Goal: Task Accomplishment & Management: Complete application form

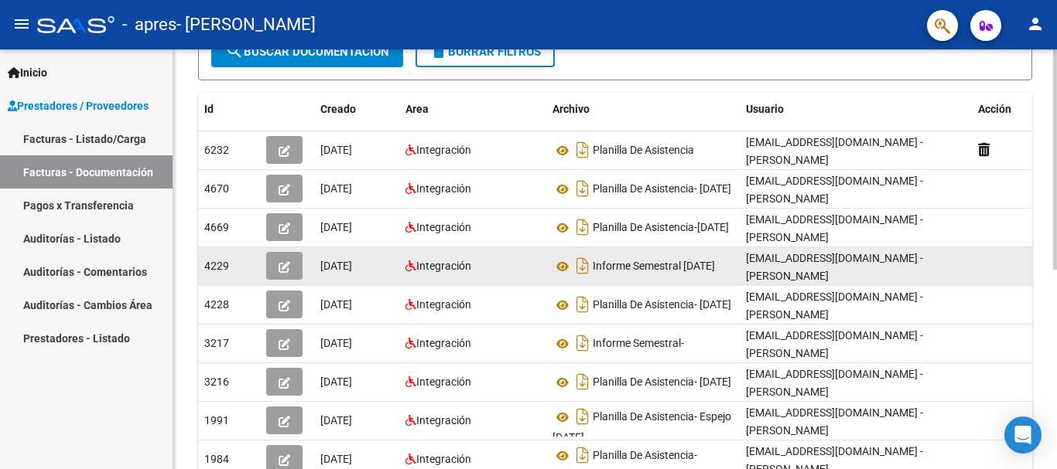
scroll to position [155, 0]
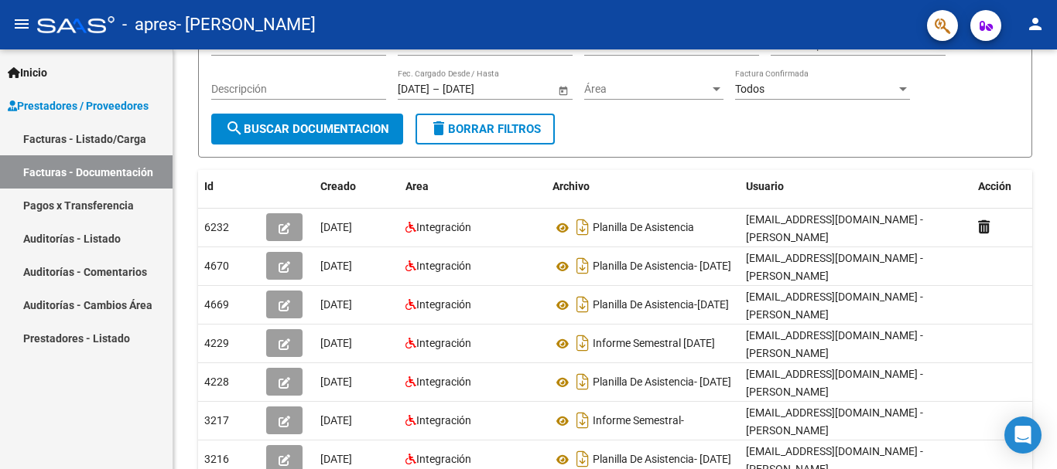
click at [125, 213] on link "Pagos x Transferencia" at bounding box center [86, 205] width 172 height 33
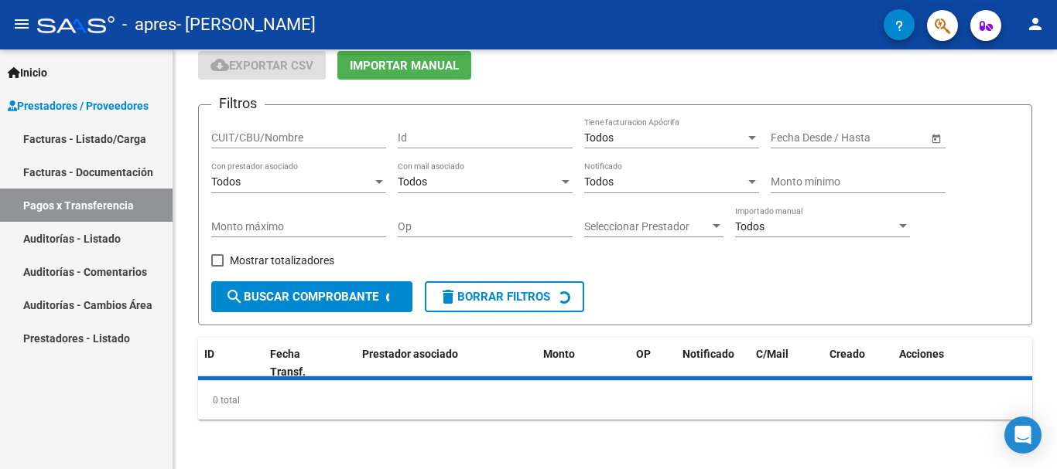
scroll to position [97, 0]
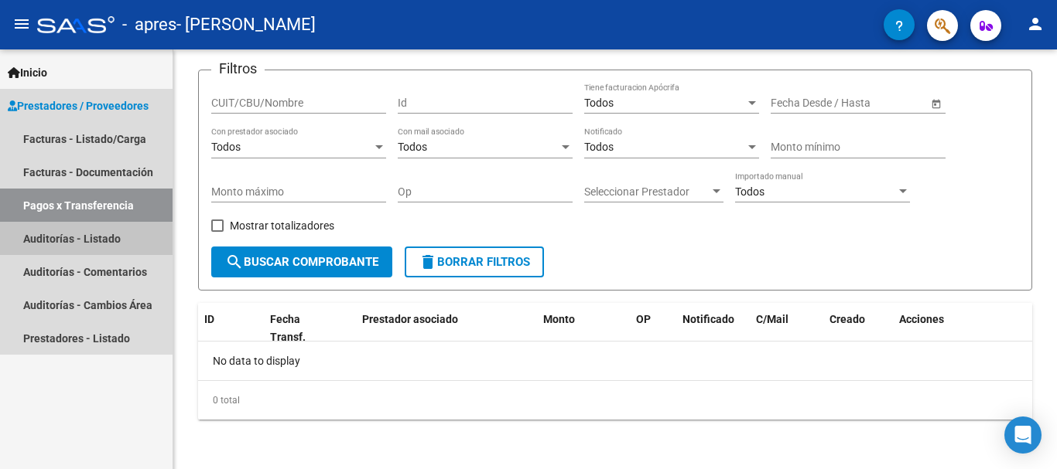
click at [63, 245] on link "Auditorías - Listado" at bounding box center [86, 238] width 172 height 33
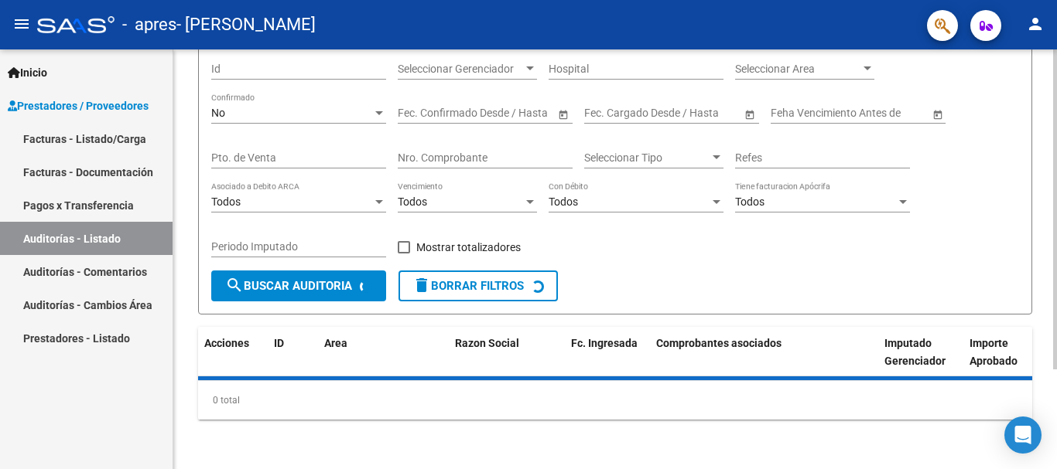
scroll to position [155, 0]
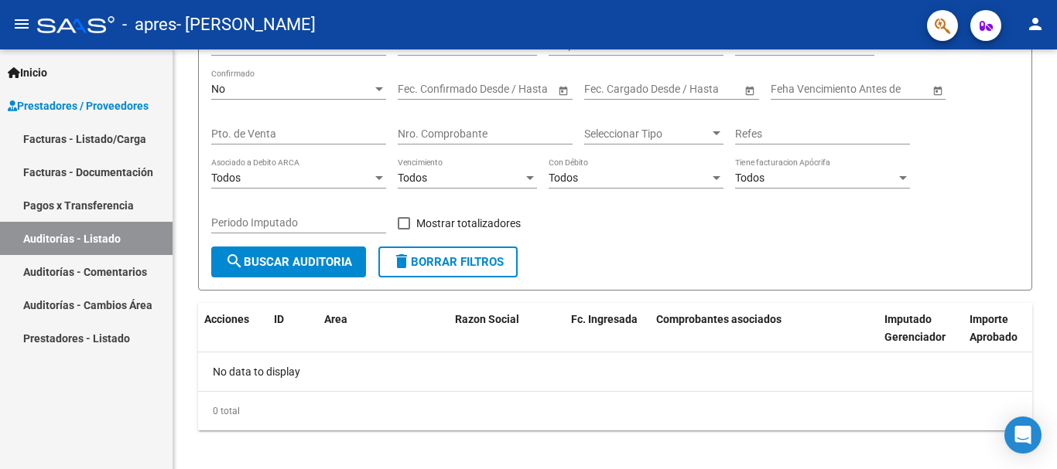
click at [114, 158] on link "Facturas - Documentación" at bounding box center [86, 171] width 172 height 33
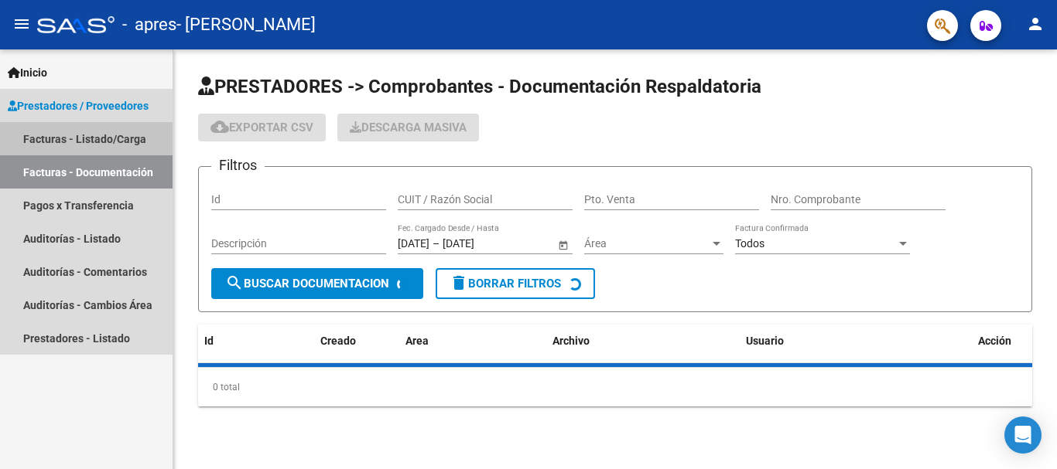
click at [103, 138] on link "Facturas - Listado/Carga" at bounding box center [86, 138] width 172 height 33
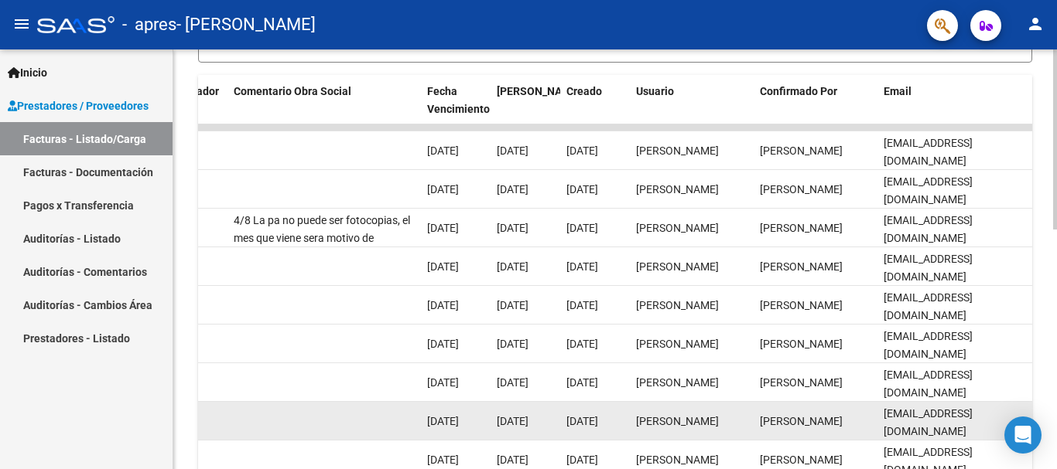
scroll to position [483, 0]
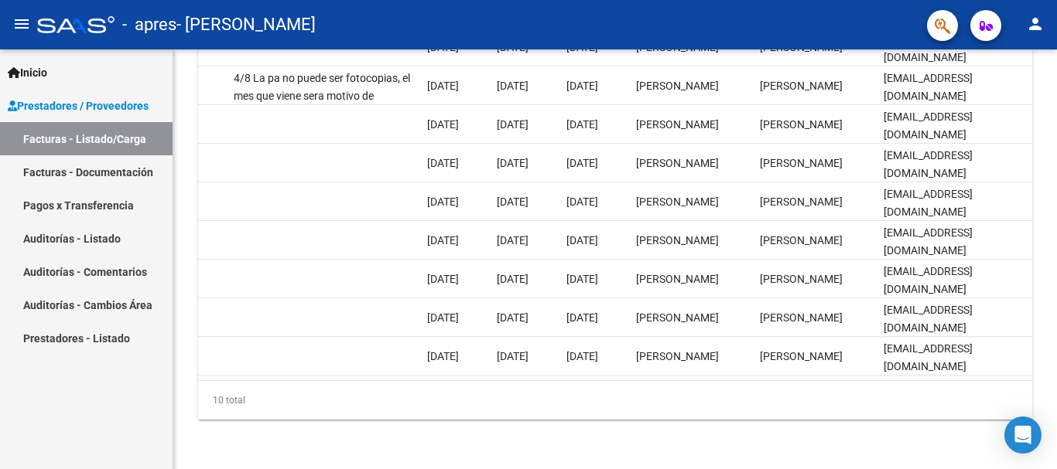
drag, startPoint x: 865, startPoint y: 462, endPoint x: 770, endPoint y: 487, distance: 98.3
click at [770, 469] on html "menu - apres - [PERSON_NAME] person Inicio Instructivos Contacto OS Prestadores…" at bounding box center [528, 234] width 1057 height 469
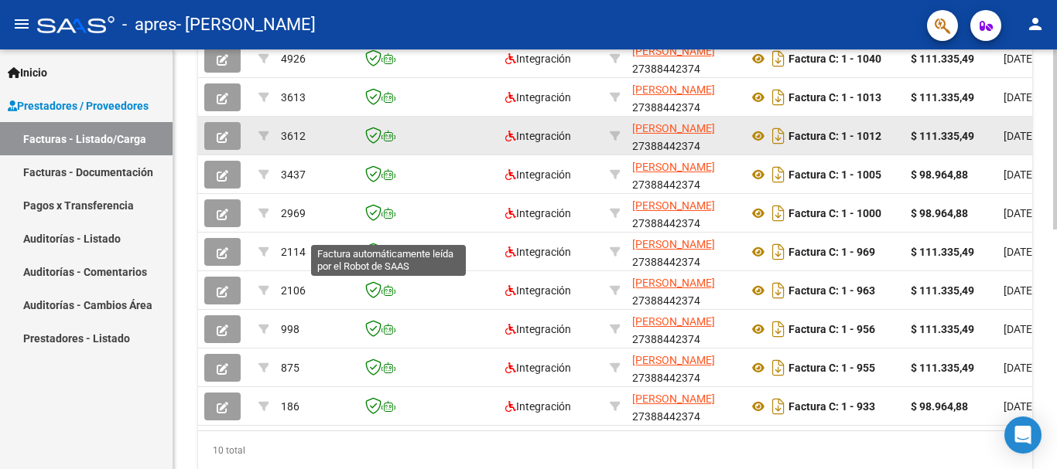
scroll to position [406, 0]
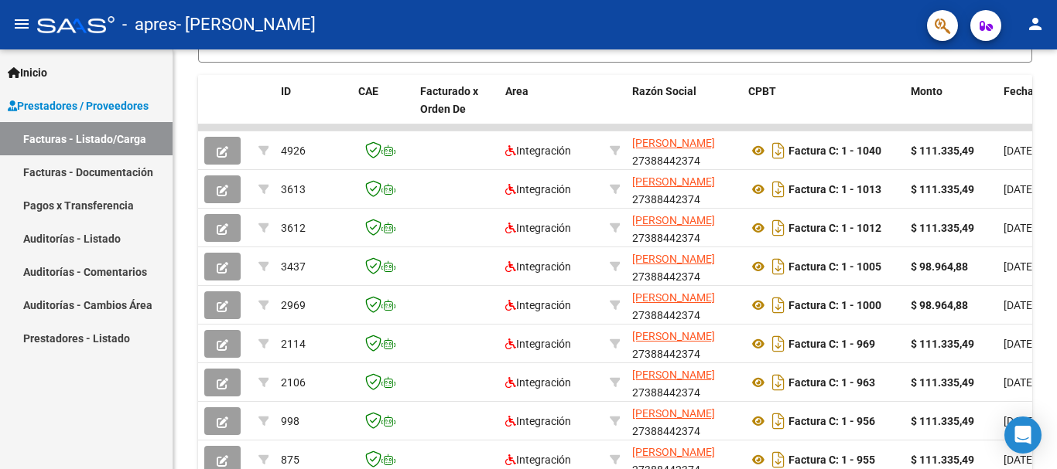
click at [70, 104] on span "Prestadores / Proveedores" at bounding box center [78, 105] width 141 height 17
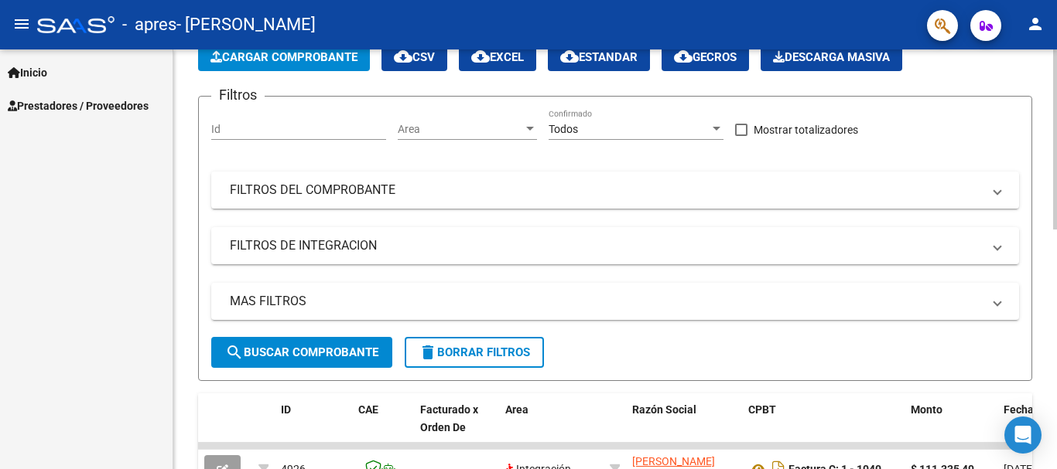
scroll to position [0, 0]
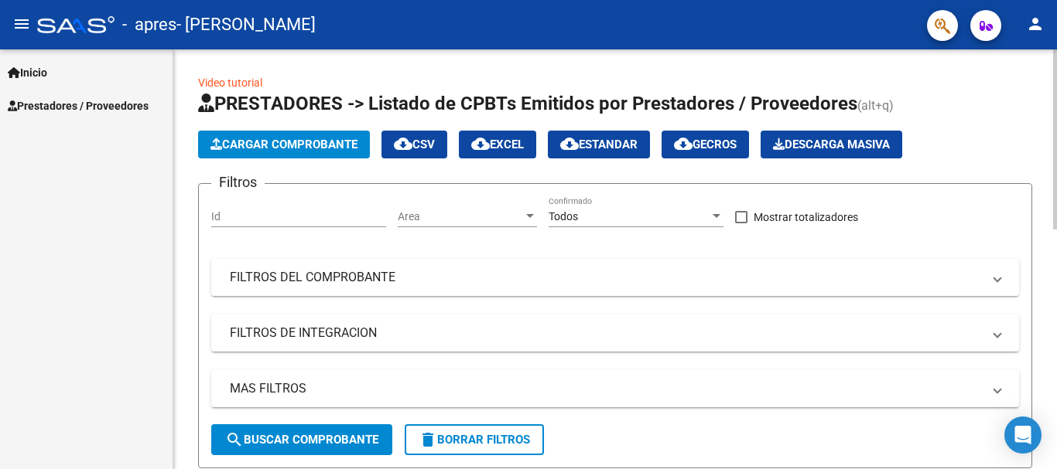
click at [319, 140] on span "Cargar Comprobante" at bounding box center [283, 145] width 147 height 14
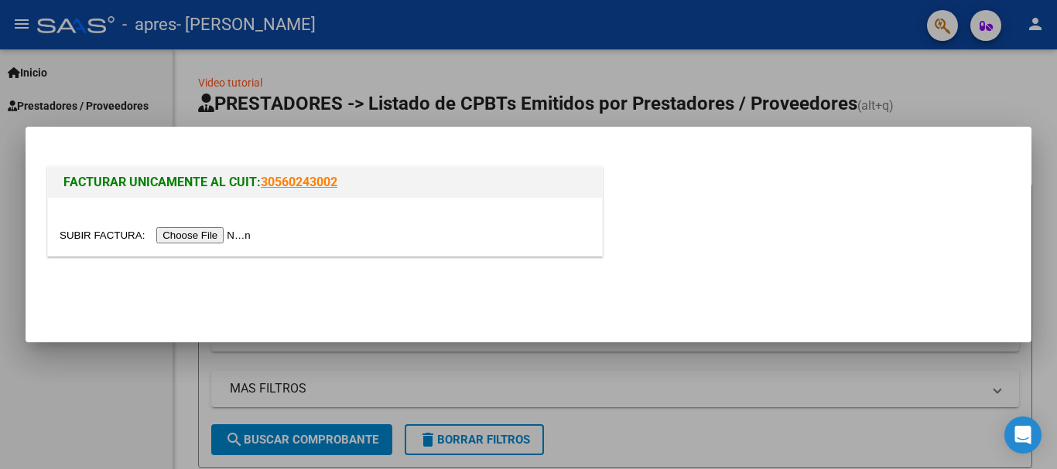
click at [203, 232] on input "file" at bounding box center [158, 235] width 196 height 16
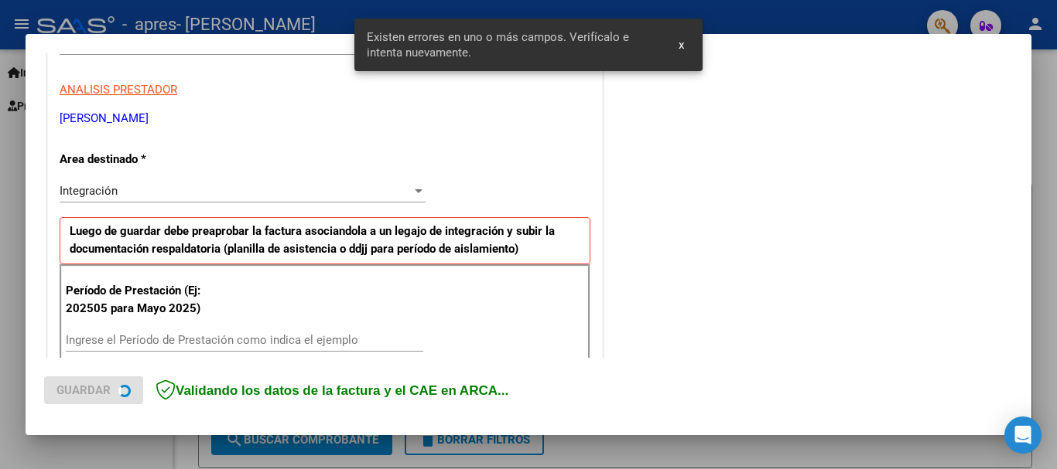
scroll to position [357, 0]
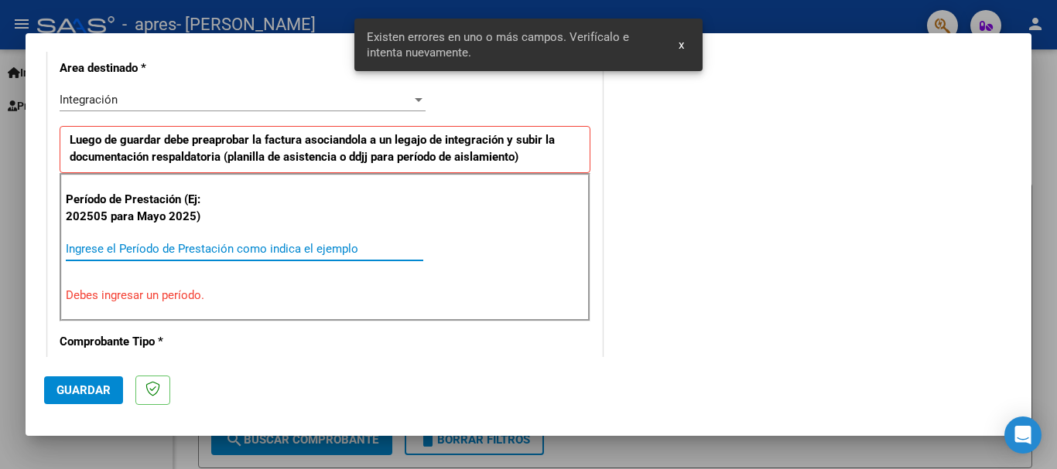
click at [197, 247] on input "Ingrese el Período de Prestación como indica el ejemplo" at bounding box center [244, 249] width 357 height 14
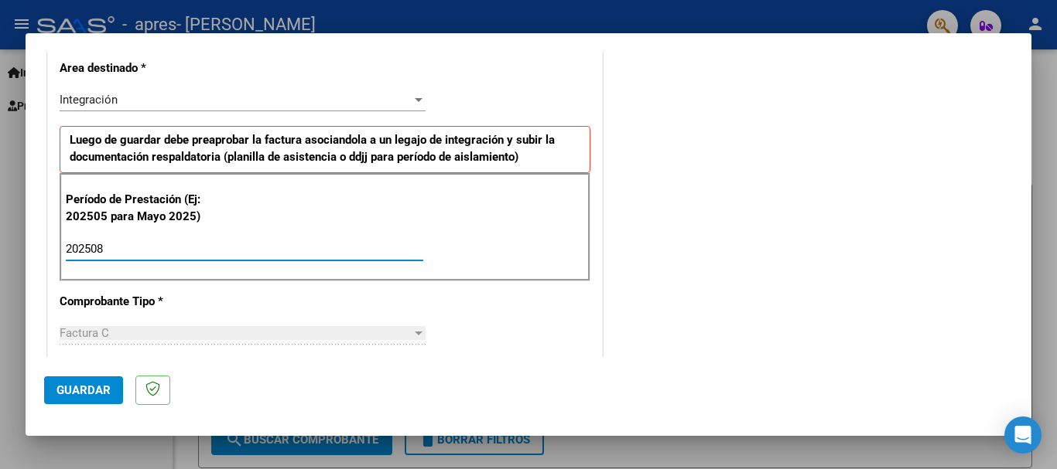
type input "202508"
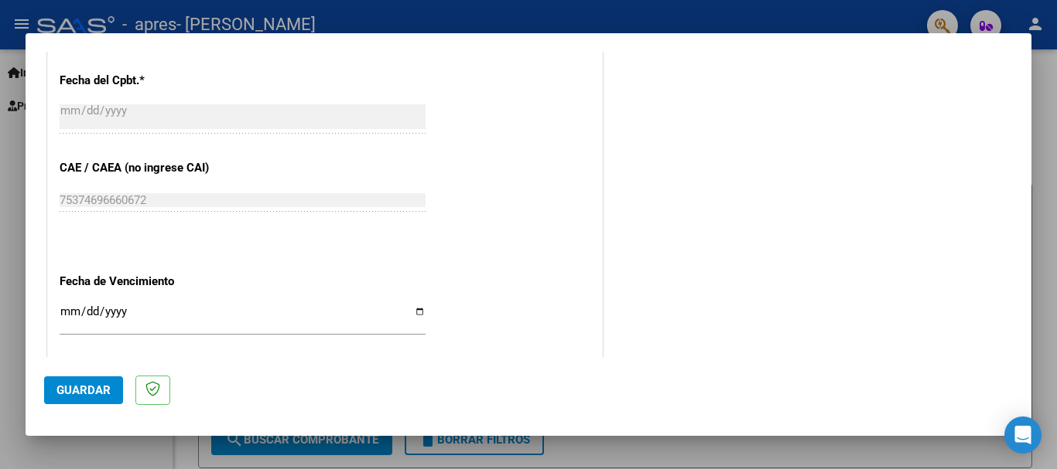
scroll to position [976, 0]
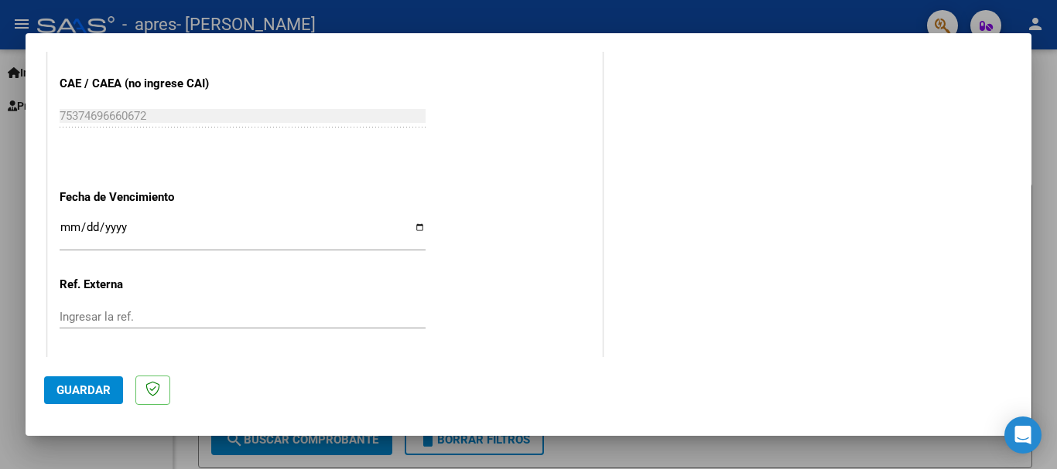
click at [416, 225] on input "Ingresar la fecha" at bounding box center [243, 233] width 366 height 25
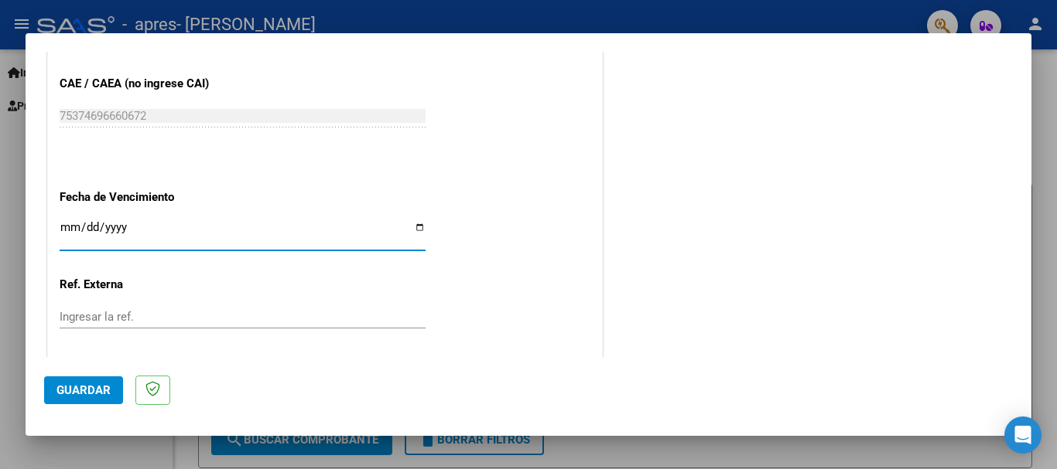
type input "[DATE]"
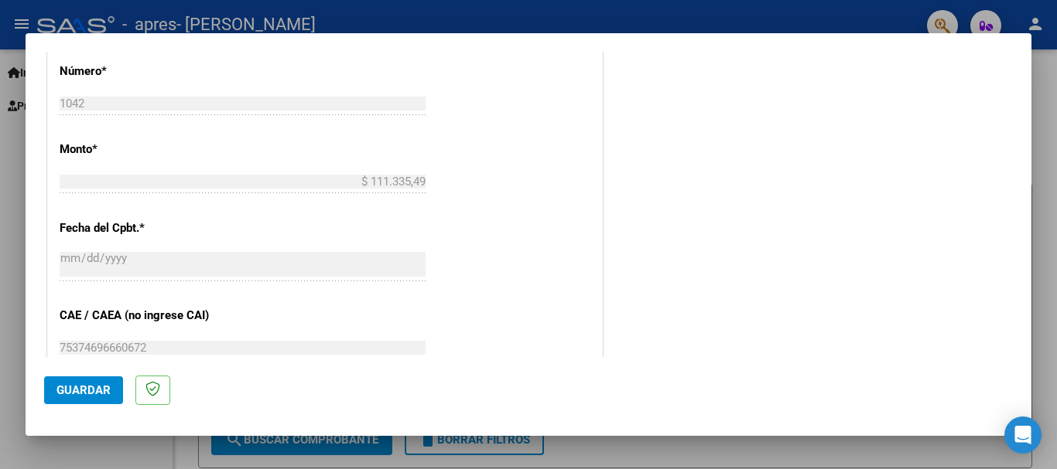
scroll to position [1056, 0]
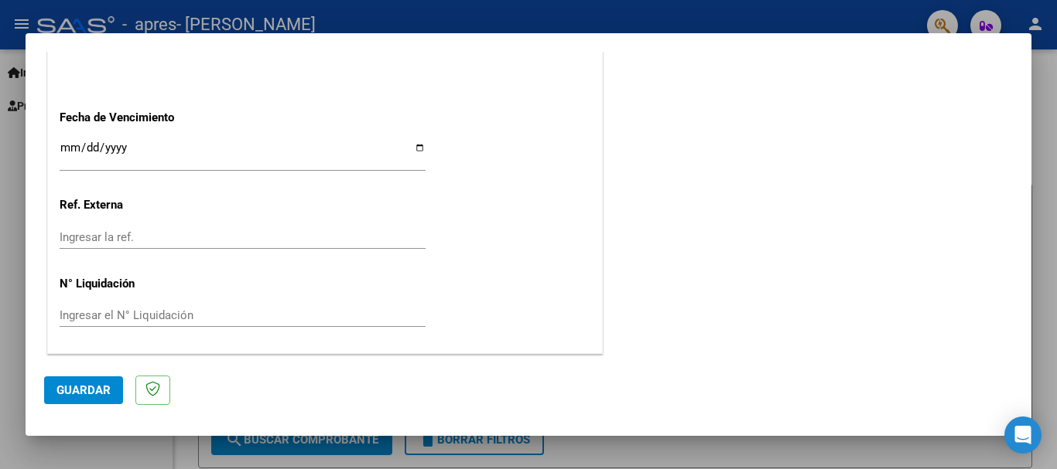
click at [72, 388] on span "Guardar" at bounding box center [83, 391] width 54 height 14
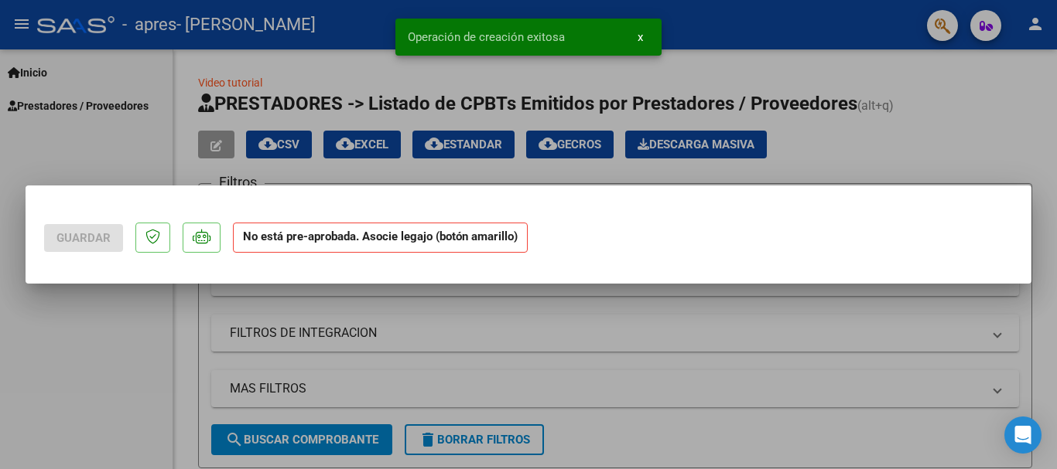
scroll to position [0, 0]
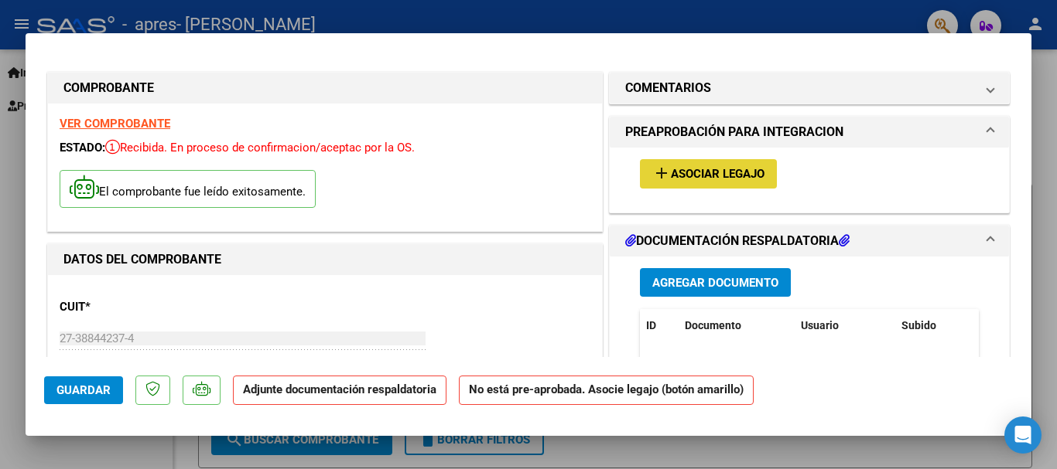
click at [694, 176] on span "Asociar Legajo" at bounding box center [718, 175] width 94 height 14
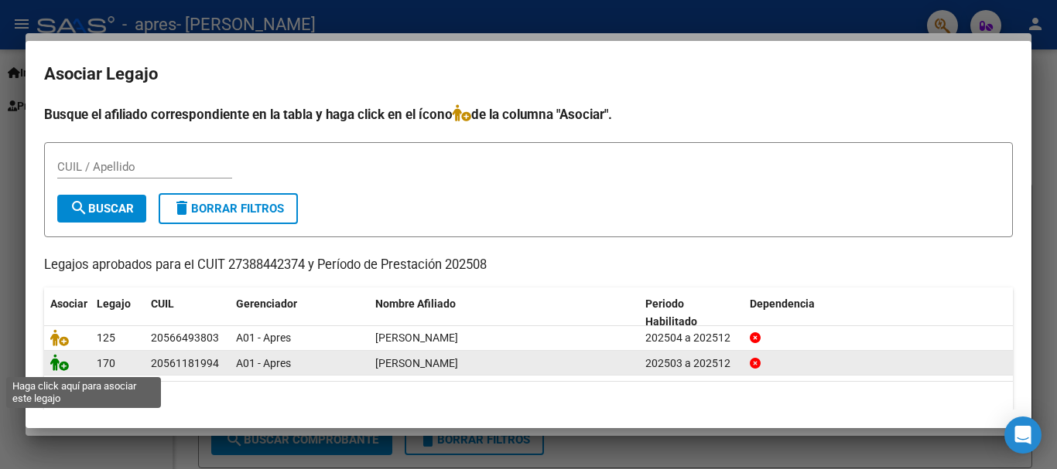
click at [56, 367] on icon at bounding box center [59, 362] width 19 height 17
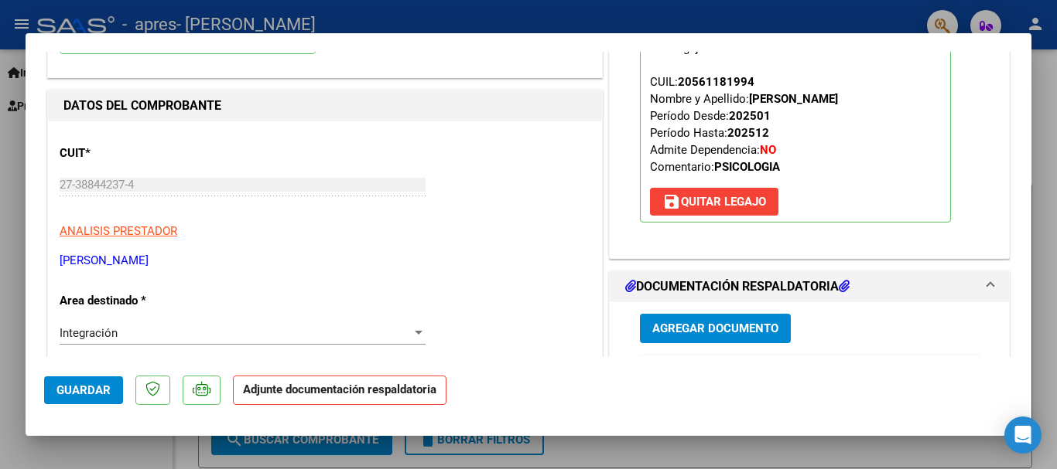
scroll to position [155, 0]
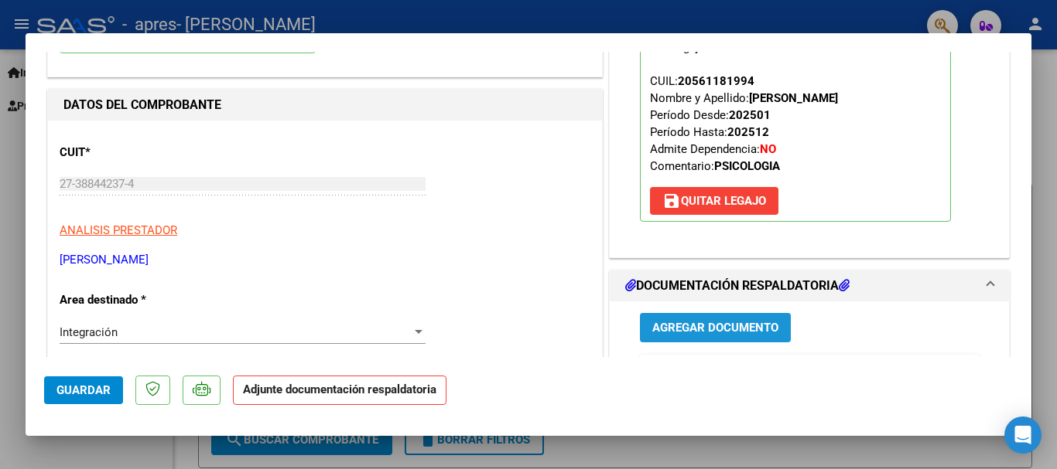
click at [652, 333] on span "Agregar Documento" at bounding box center [715, 329] width 126 height 14
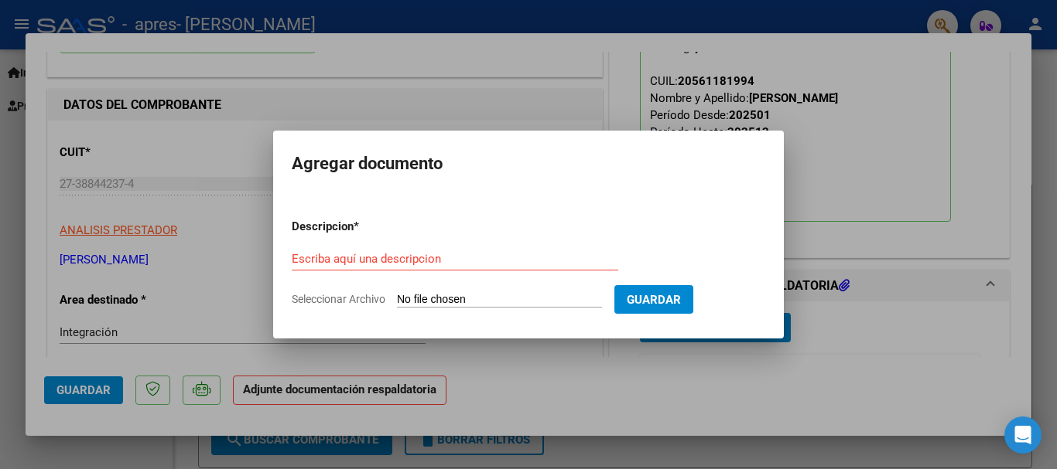
click at [455, 268] on div "Escriba aquí una descripcion" at bounding box center [455, 259] width 326 height 23
click at [453, 258] on input "Escriba aquí una descripcion" at bounding box center [455, 259] width 326 height 14
click at [339, 254] on input "Escriba aquí una descripcion" at bounding box center [455, 259] width 326 height 14
click at [469, 299] on input "Seleccionar Archivo" at bounding box center [499, 300] width 205 height 15
type input "C:\fakepath\Asistencia- [PERSON_NAME]- [DATE].pdf"
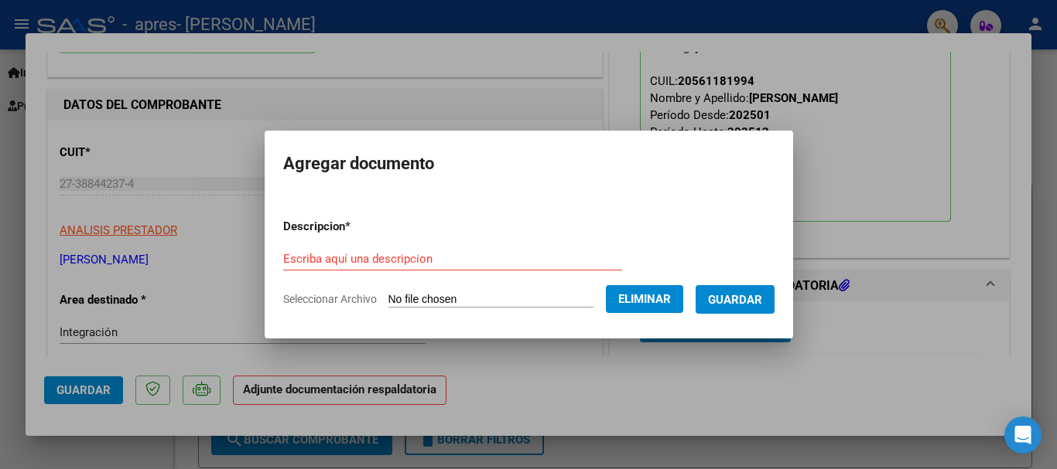
click at [391, 244] on form "Descripcion * Escriba aquí una descripcion Seleccionar Archivo Eliminar Guardar" at bounding box center [528, 263] width 491 height 113
click at [386, 259] on input "Escriba aquí una descripcion" at bounding box center [452, 259] width 339 height 14
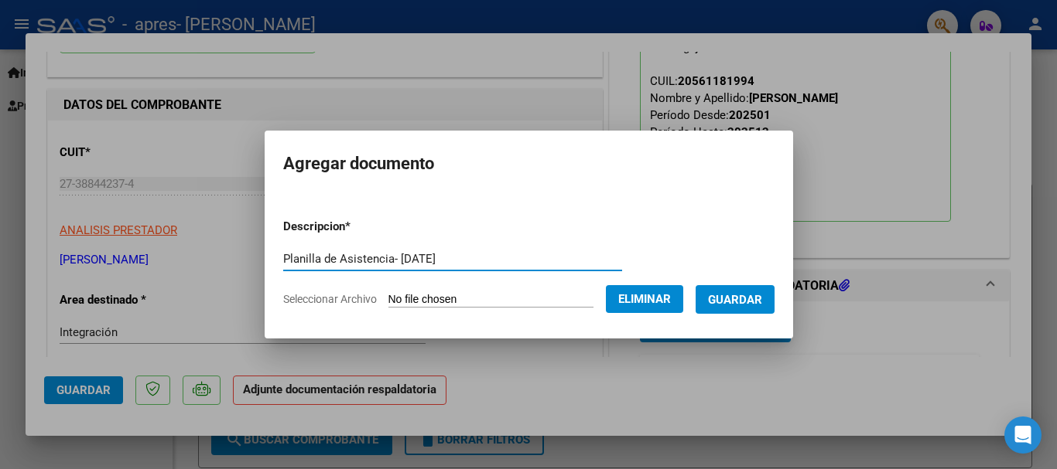
type input "Planilla de Asistencia- [DATE]"
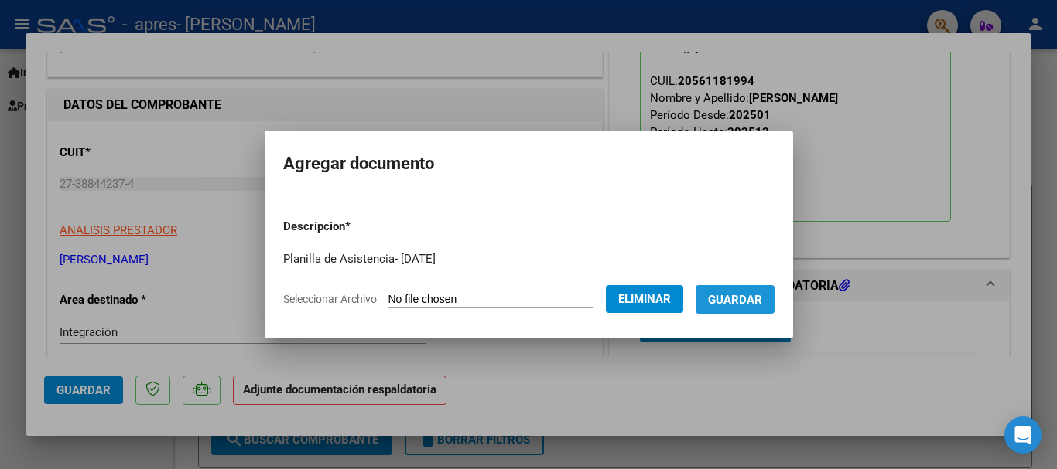
click at [752, 311] on button "Guardar" at bounding box center [734, 299] width 79 height 29
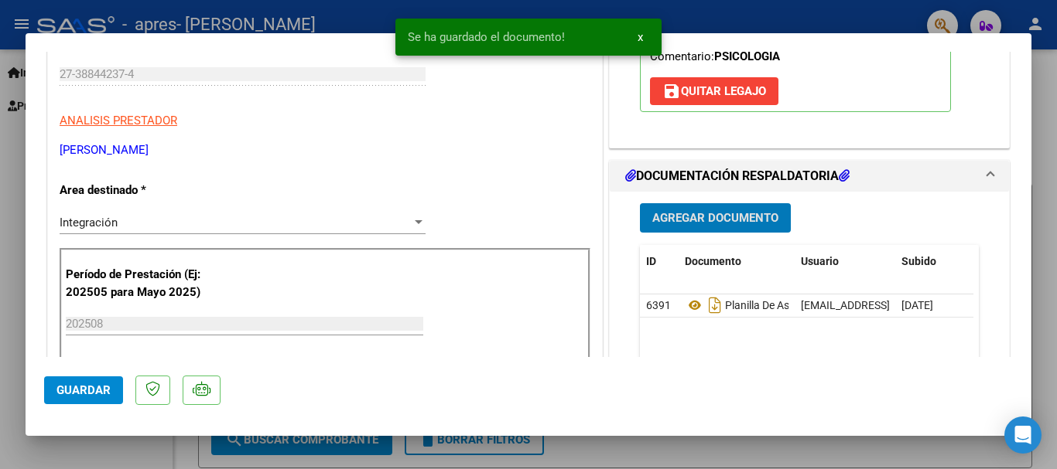
scroll to position [387, 0]
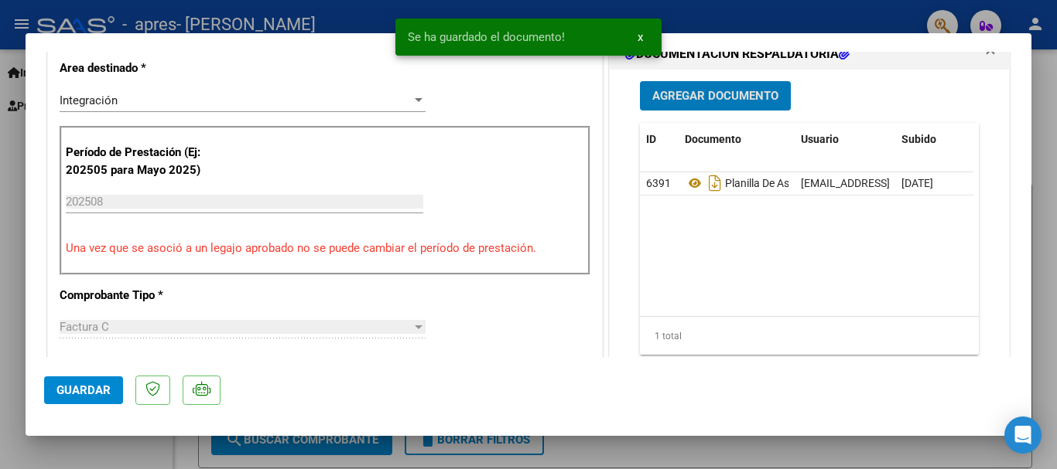
click at [96, 384] on span "Guardar" at bounding box center [83, 391] width 54 height 14
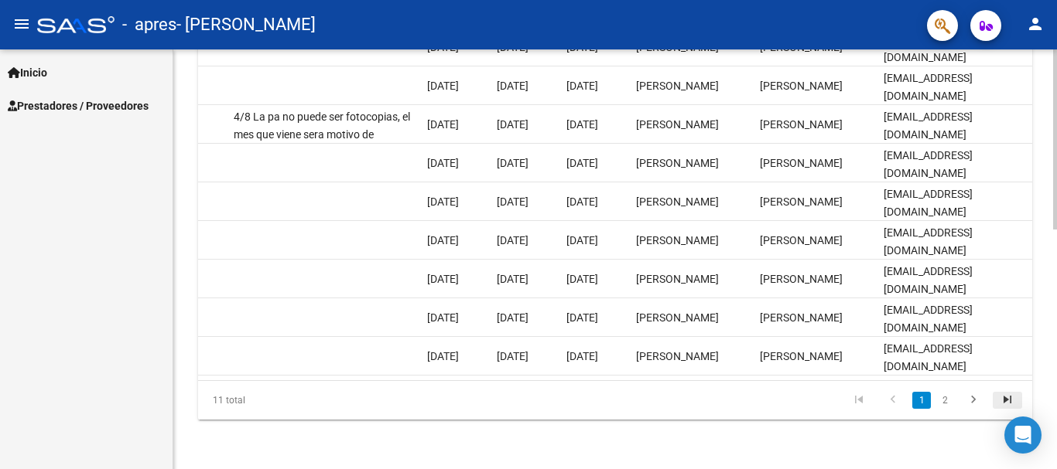
scroll to position [329, 0]
